Goal: Navigation & Orientation: Find specific page/section

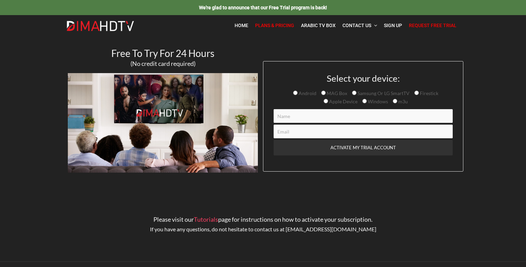
click at [269, 26] on span "Plans & Pricing" at bounding box center [274, 25] width 39 height 5
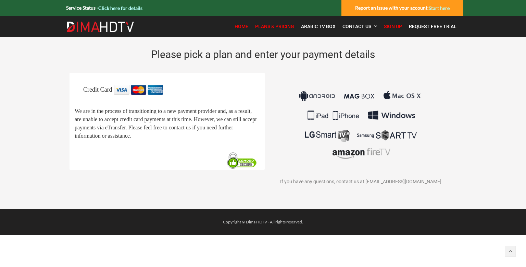
click at [241, 28] on span "Home" at bounding box center [242, 26] width 14 height 5
